Goal: Communication & Community: Answer question/provide support

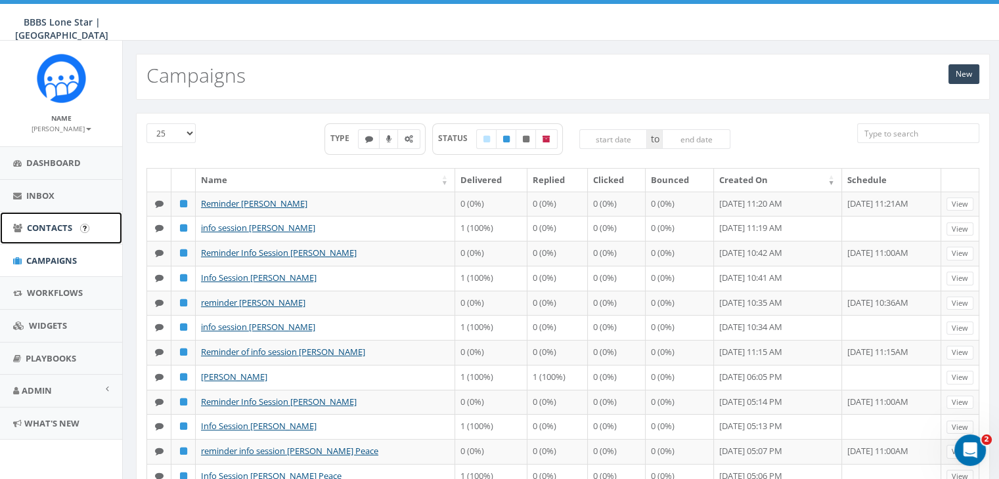
click at [51, 227] on span "Contacts" at bounding box center [49, 228] width 45 height 12
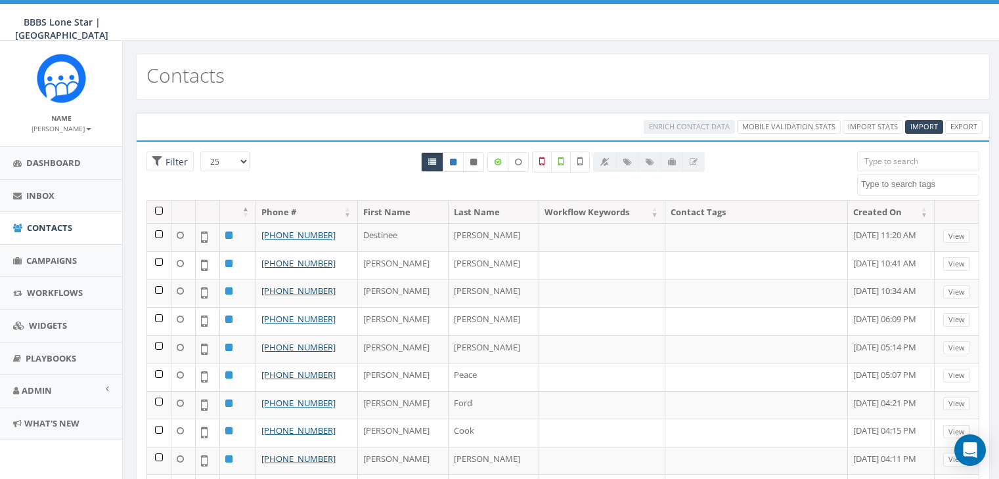
select select
click at [885, 161] on input "search" at bounding box center [918, 162] width 122 height 20
paste input "[PHONE_NUMBER]"
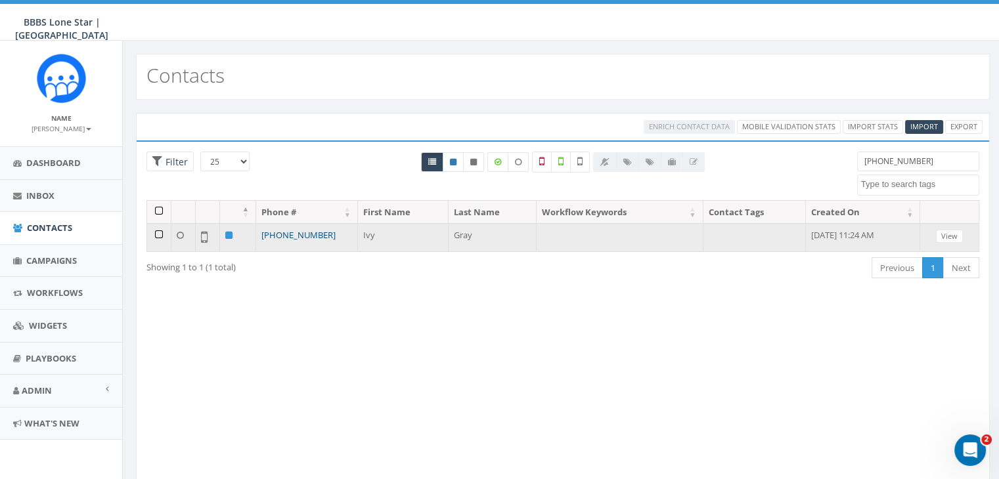
type input "[PHONE_NUMBER]"
click at [300, 234] on link "[PHONE_NUMBER]" at bounding box center [298, 235] width 74 height 12
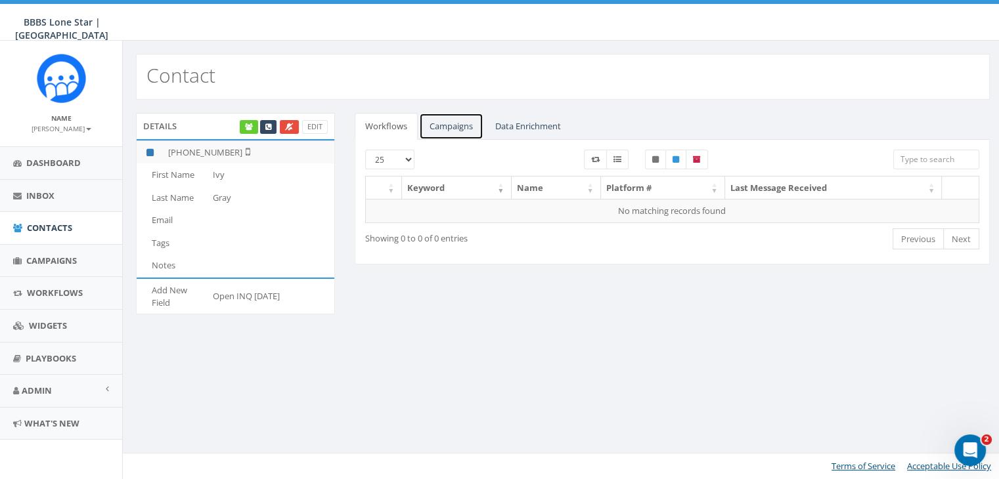
click at [456, 122] on link "Campaigns" at bounding box center [451, 126] width 64 height 27
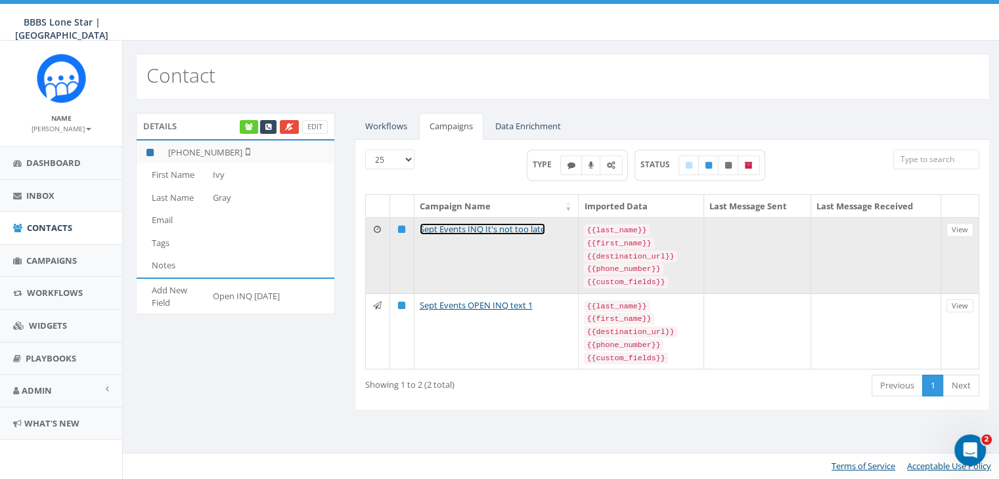
click at [483, 224] on link "Sept Events INQ It's not too late" at bounding box center [482, 229] width 125 height 12
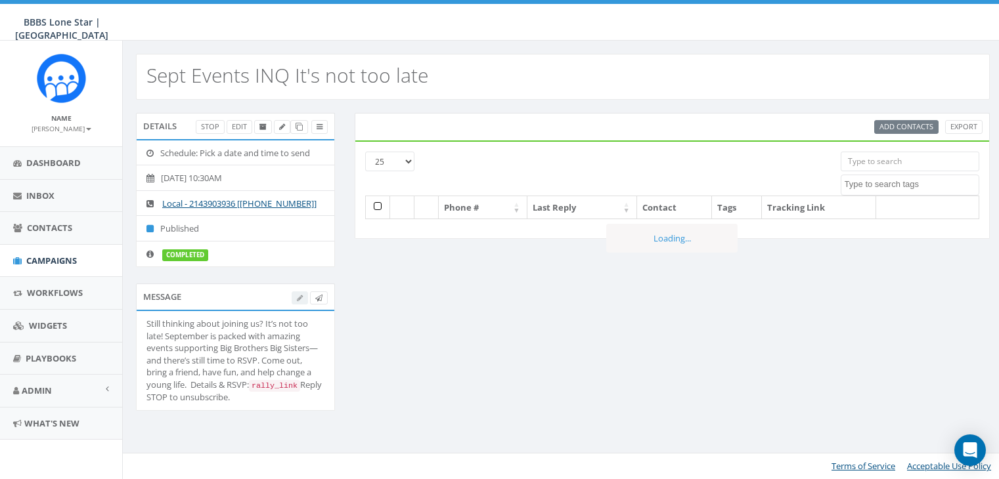
select select
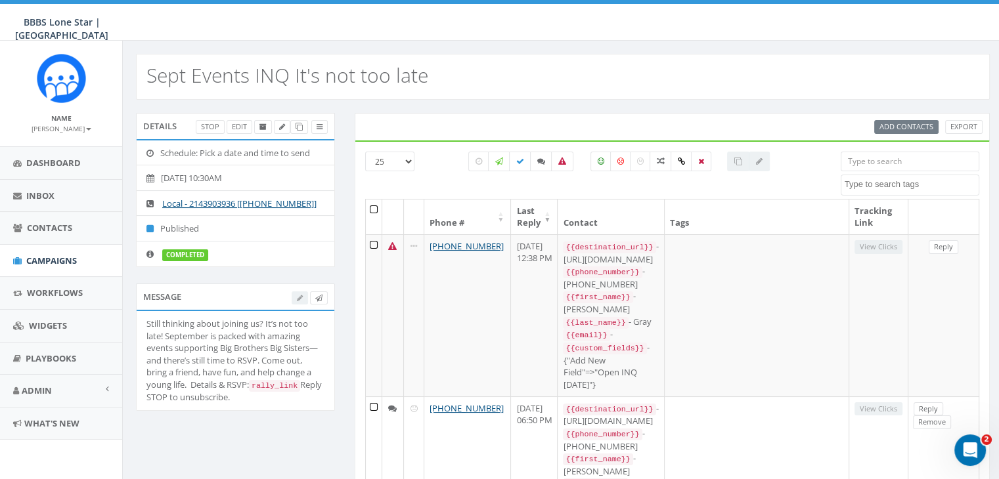
click at [854, 156] on input "search" at bounding box center [909, 162] width 139 height 20
paste input "[PHONE_NUMBER]"
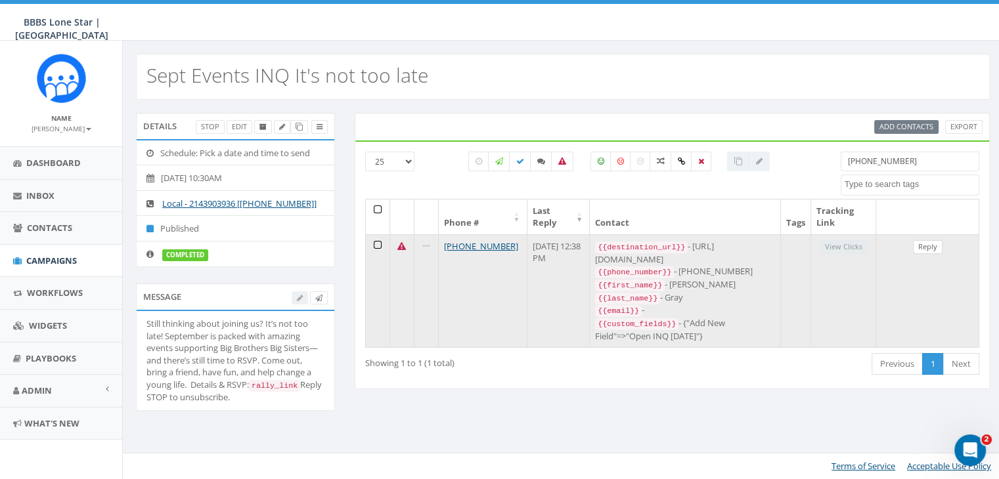
type input "(470) 609-2866"
click at [932, 245] on link "Reply" at bounding box center [928, 247] width 30 height 14
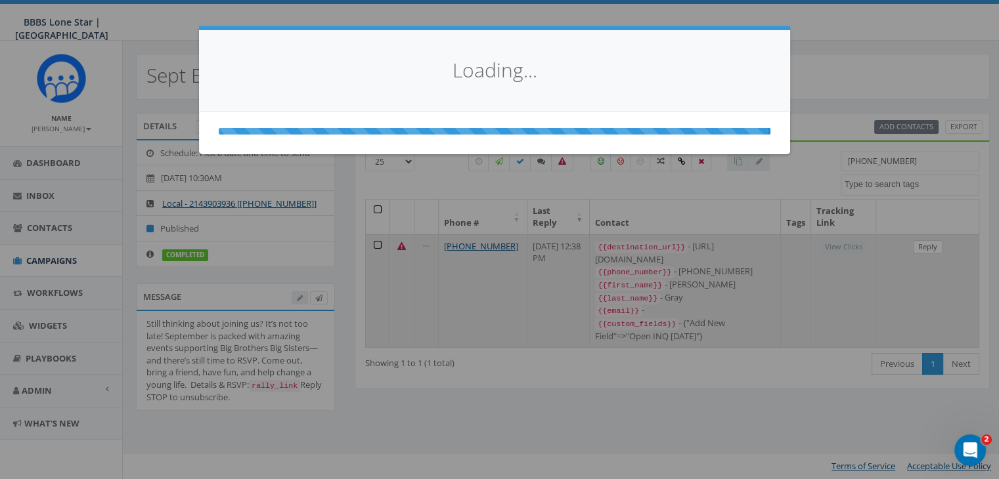
select select
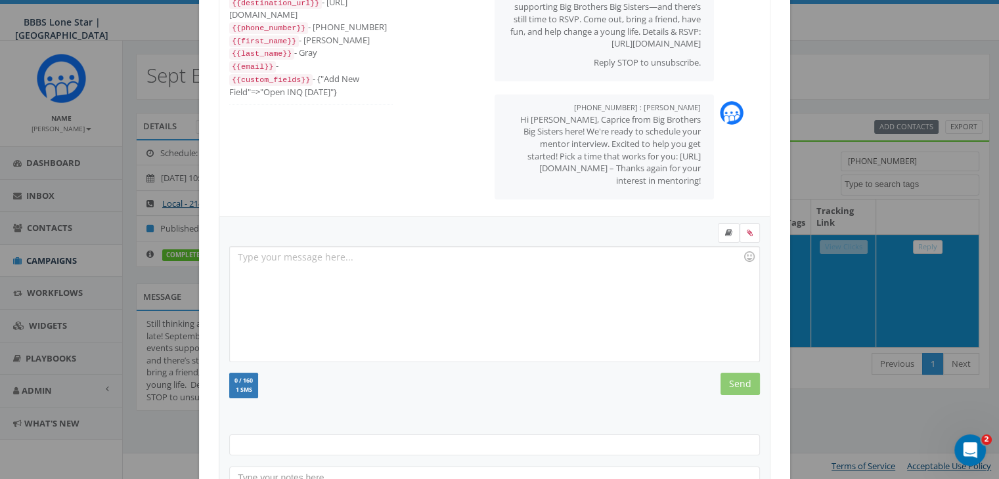
scroll to position [176, 0]
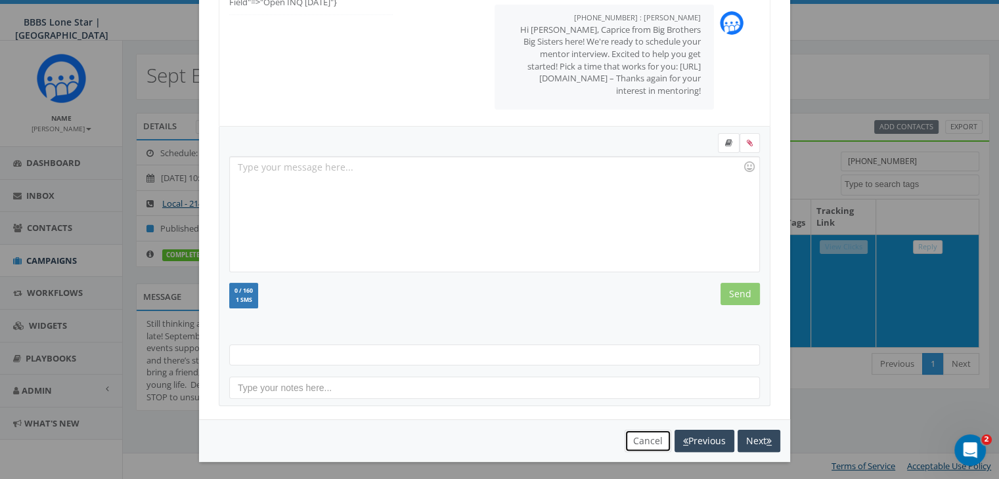
click at [642, 442] on button "Cancel" at bounding box center [647, 441] width 47 height 22
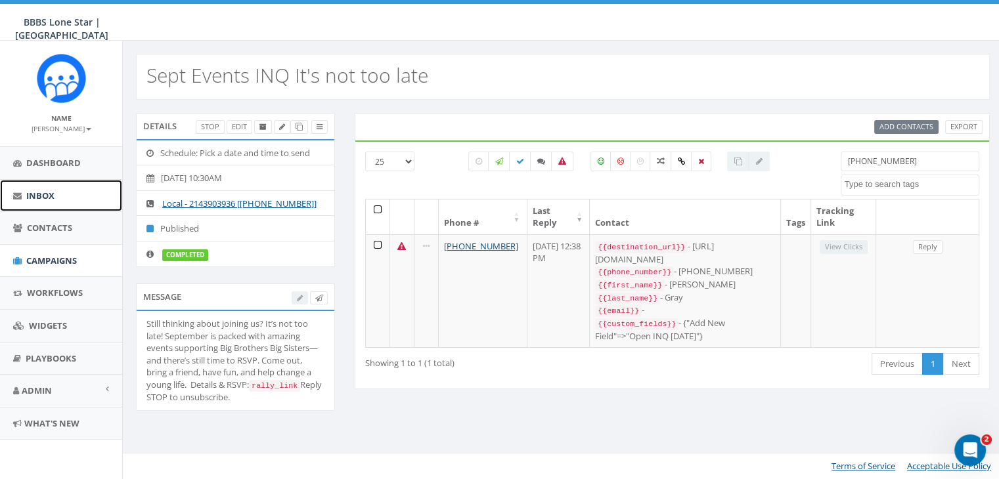
click at [33, 194] on span "Inbox" at bounding box center [40, 196] width 28 height 12
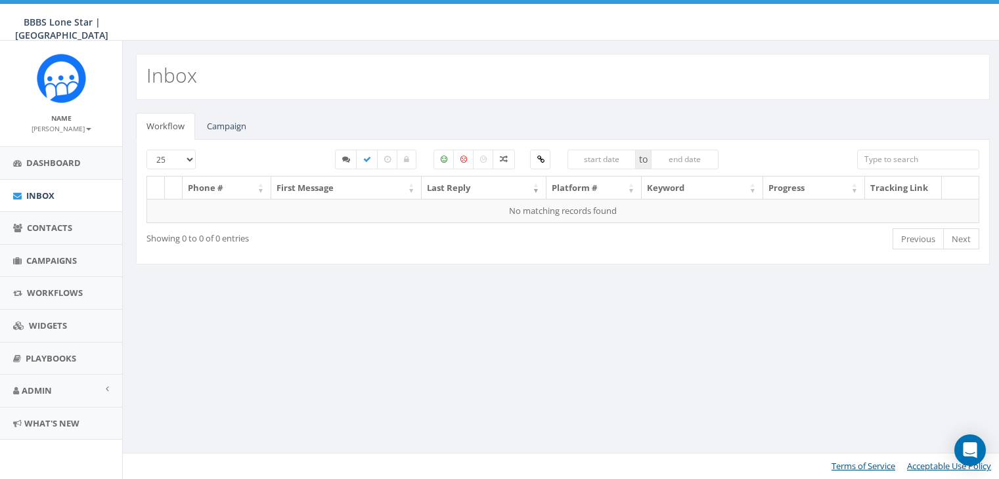
select select
click at [244, 121] on link "Campaign" at bounding box center [226, 126] width 60 height 27
